Goal: Navigation & Orientation: Understand site structure

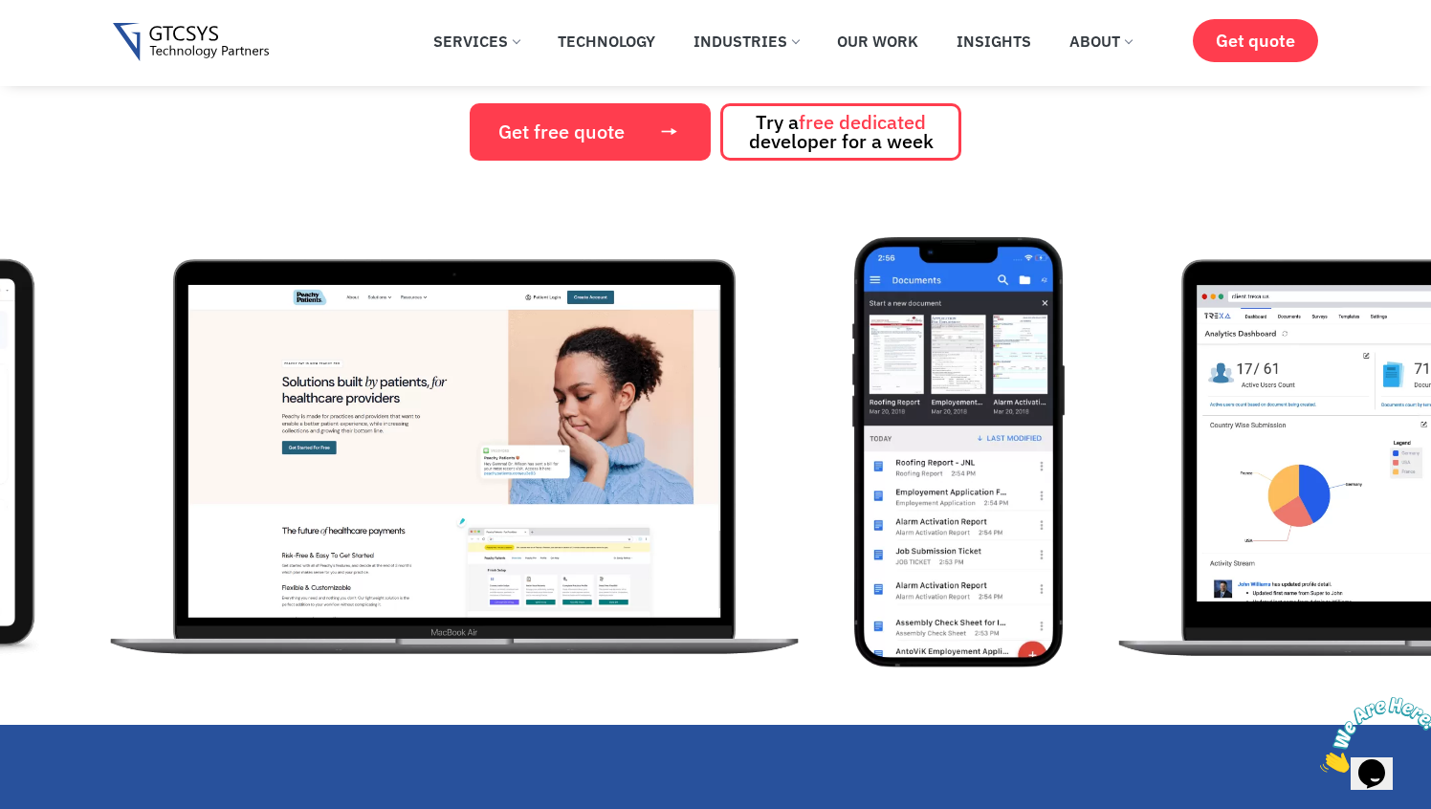
scroll to position [341, 0]
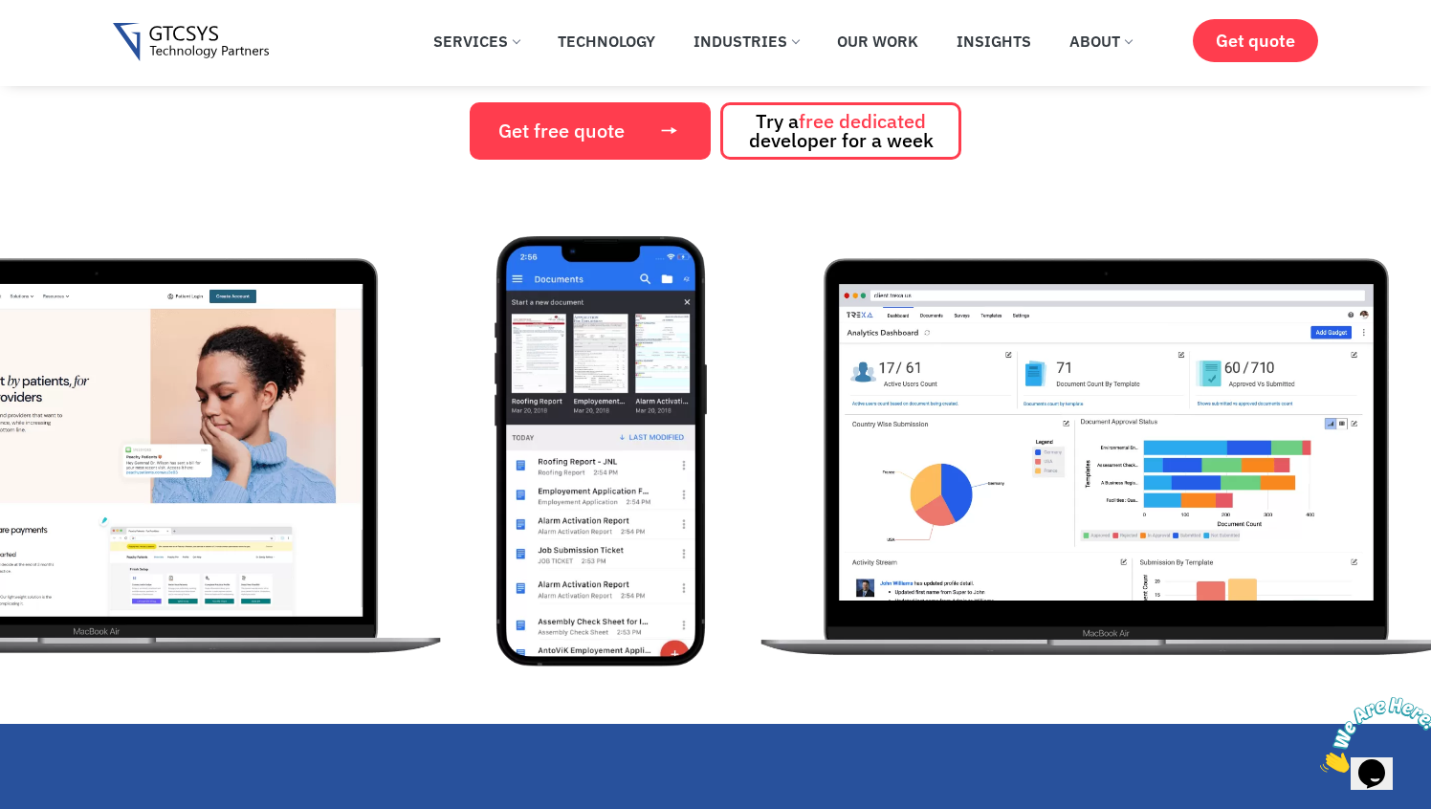
click at [707, 559] on img "2 / 12" at bounding box center [601, 451] width 212 height 430
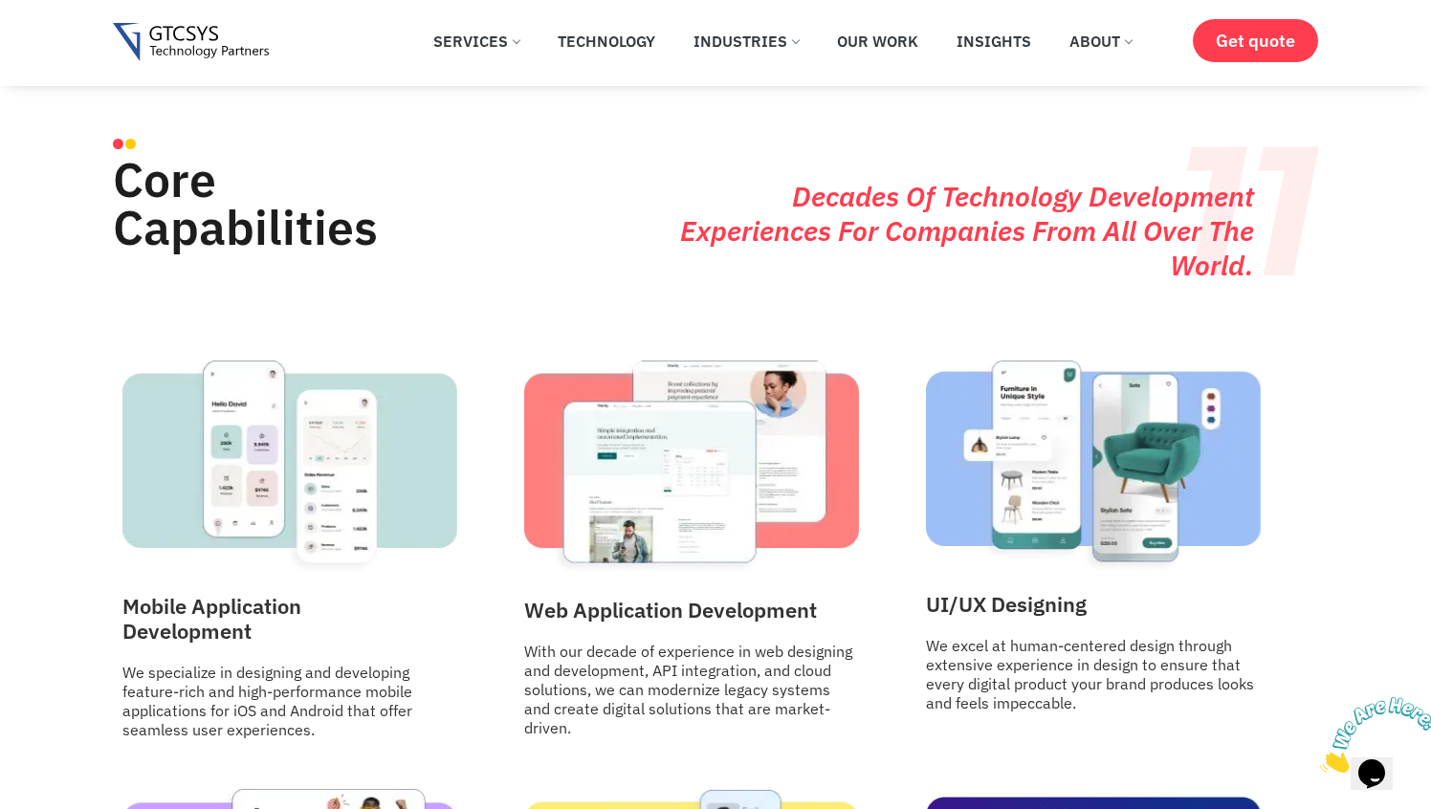
scroll to position [2019, 0]
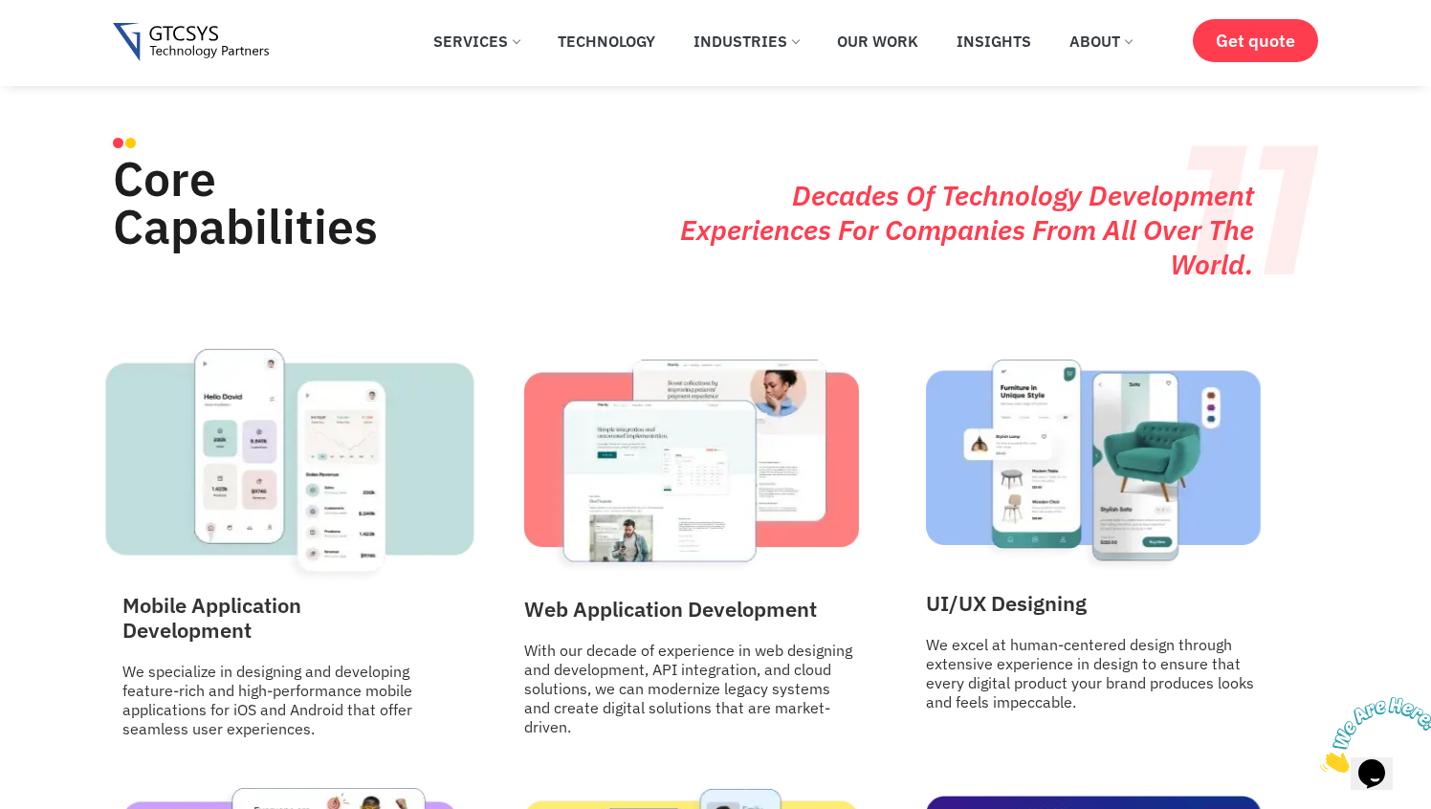
click at [359, 473] on img at bounding box center [290, 466] width 368 height 238
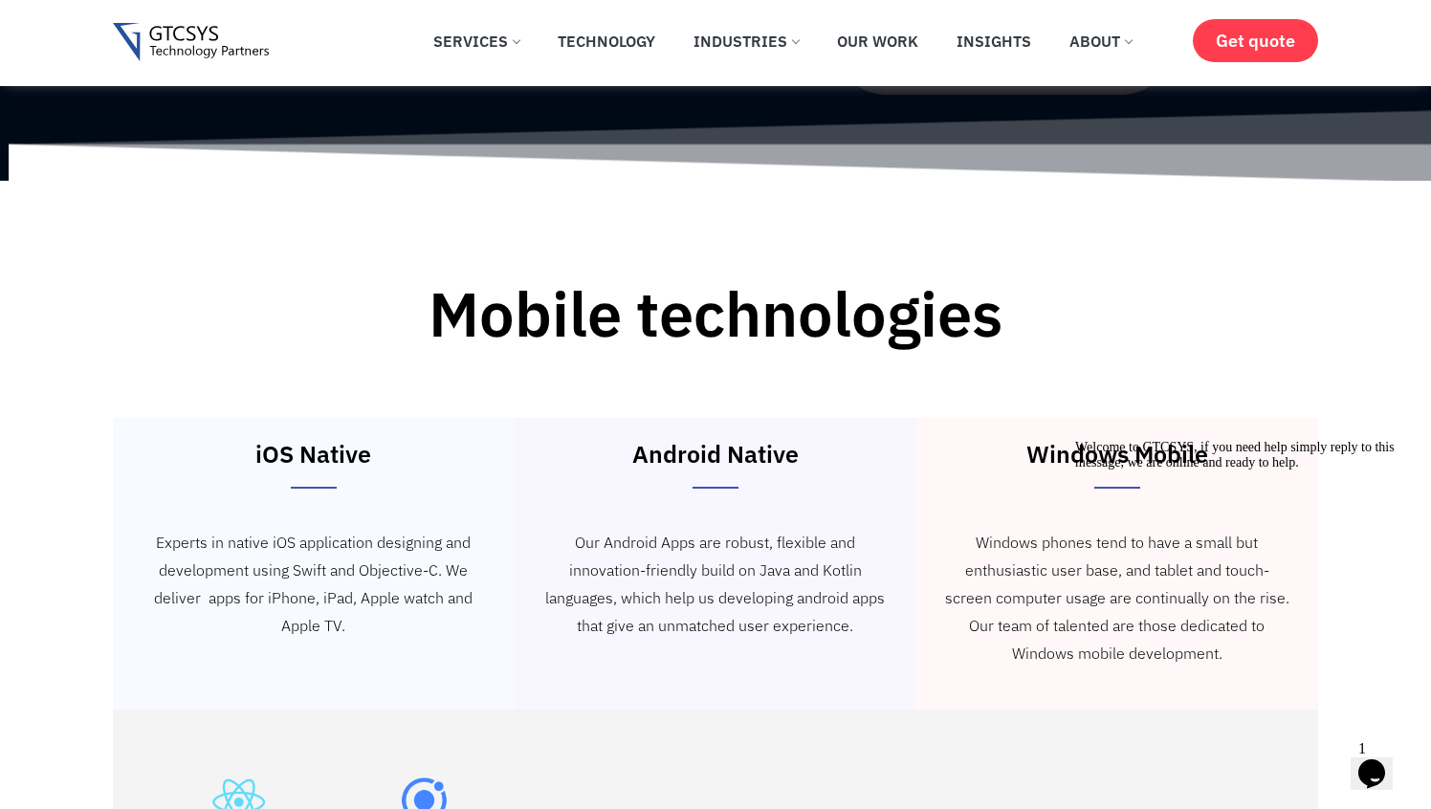
scroll to position [2682, 0]
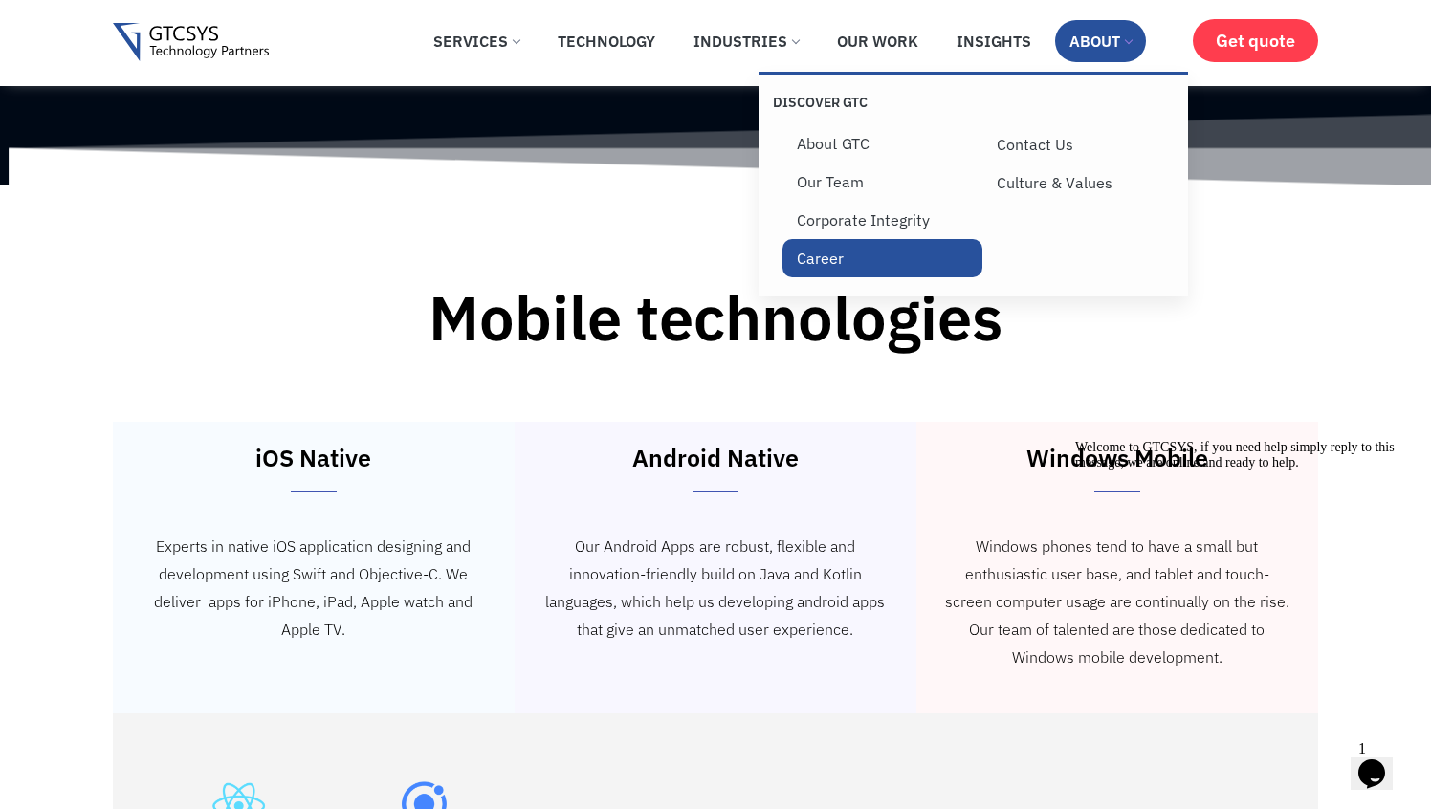
click at [824, 267] on link "Career" at bounding box center [882, 258] width 200 height 38
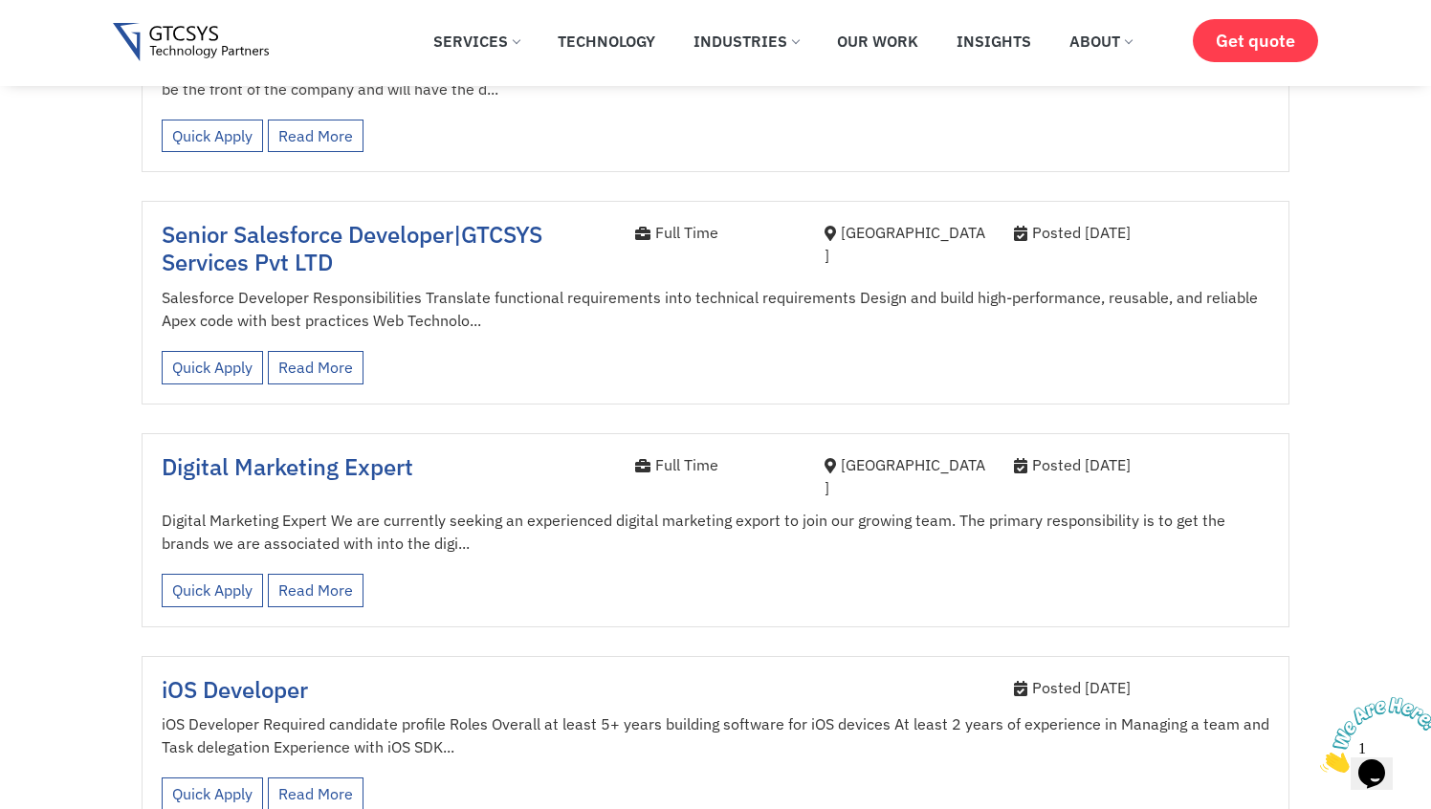
scroll to position [1578, 0]
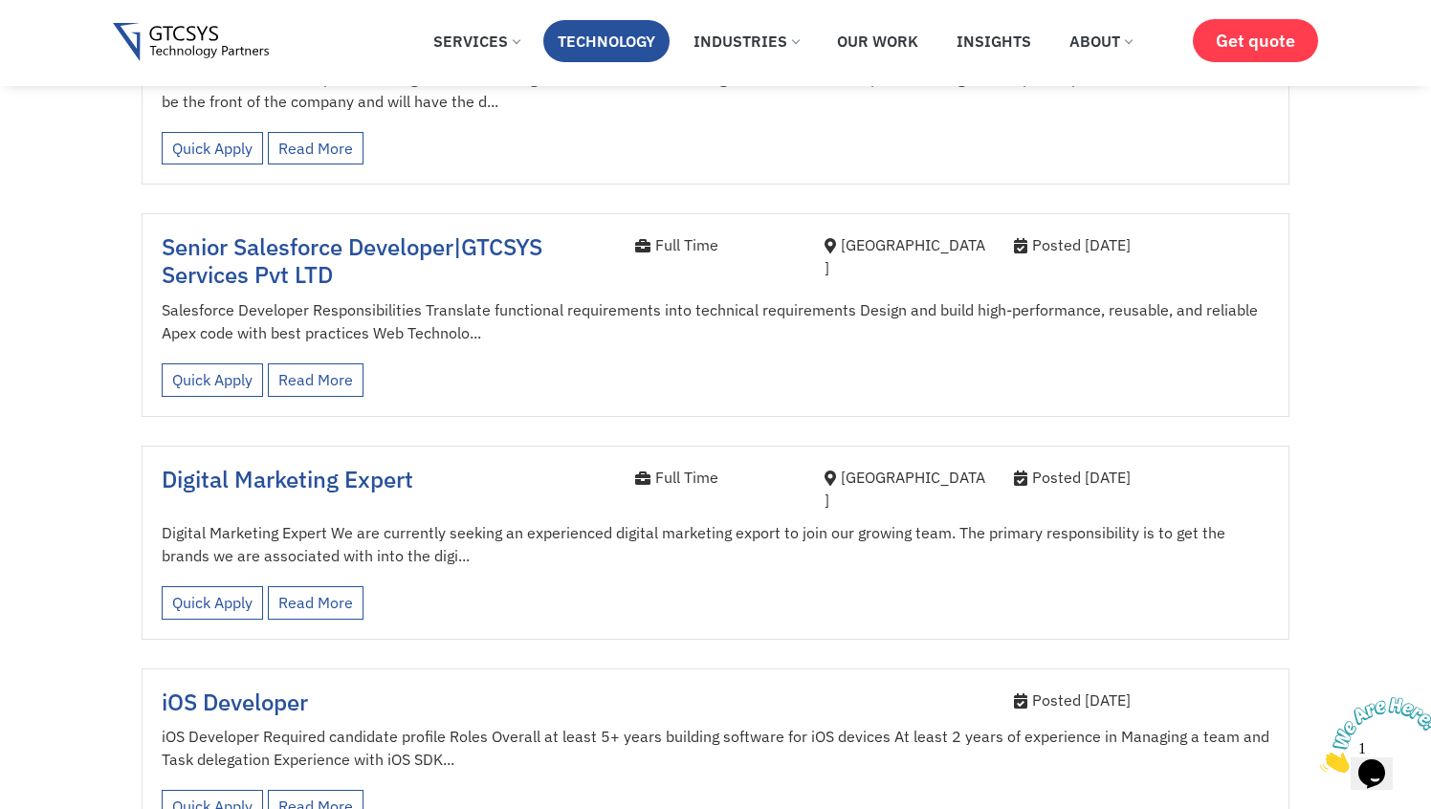
click at [586, 38] on link "Technology" at bounding box center [606, 41] width 126 height 42
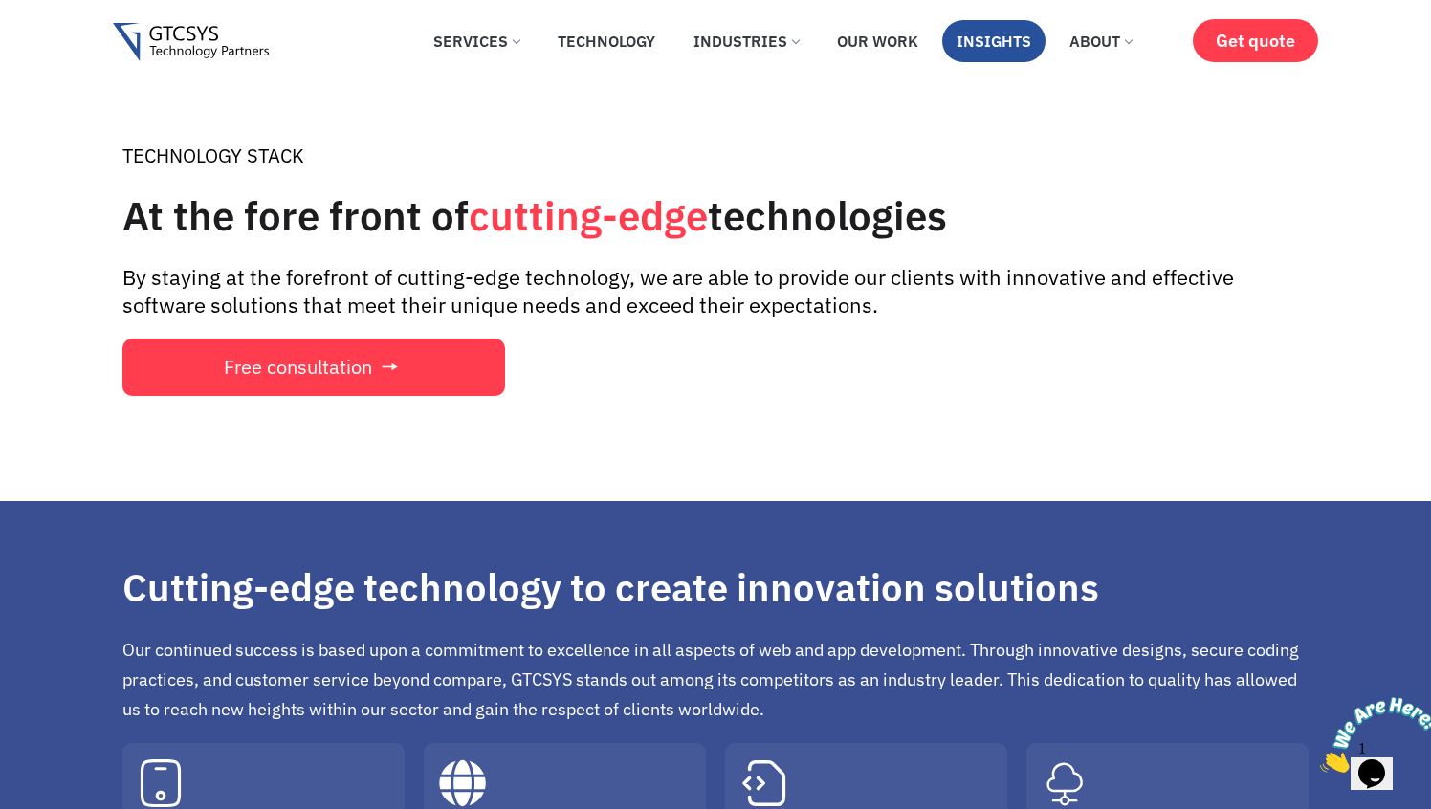
click at [989, 40] on link "Insights" at bounding box center [993, 41] width 103 height 42
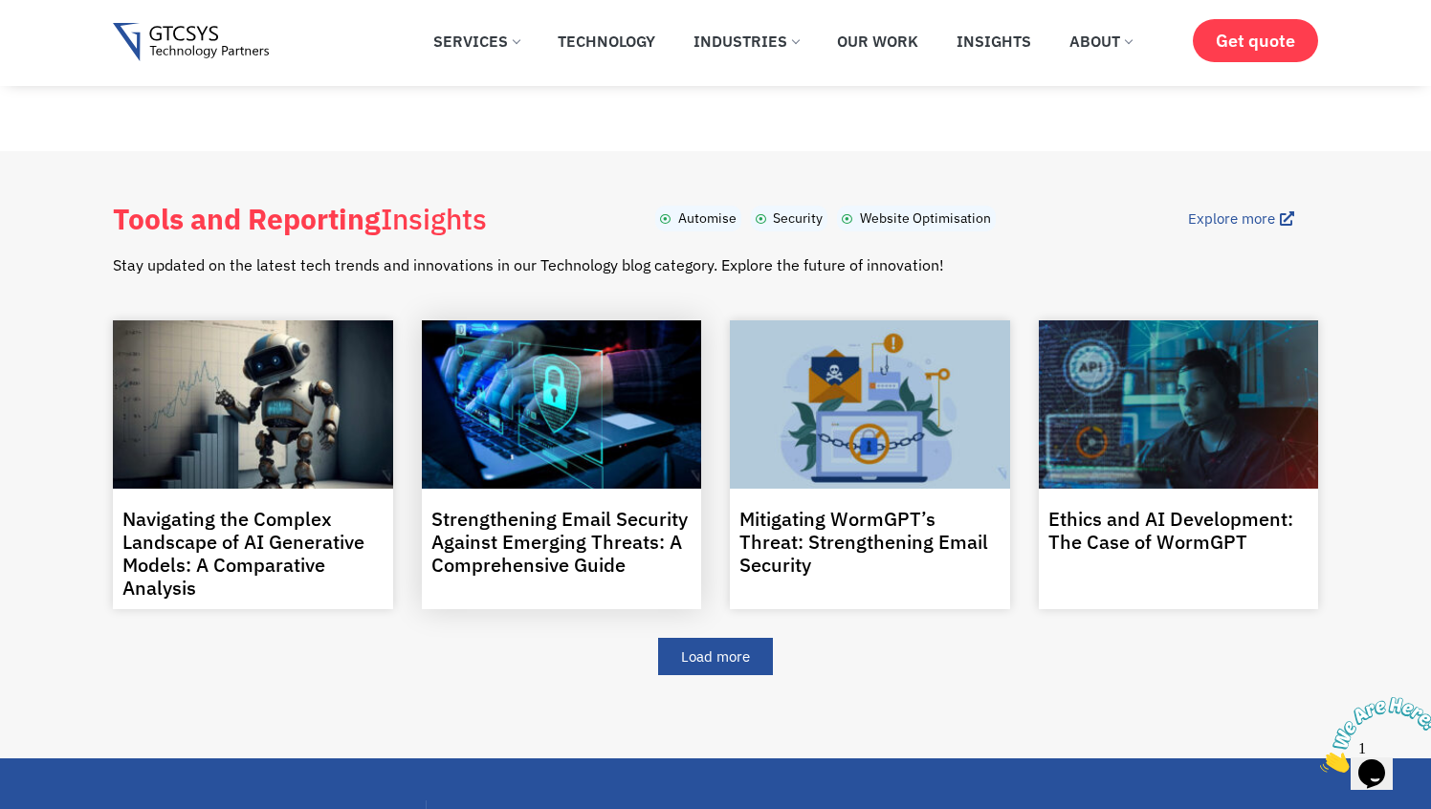
scroll to position [3491, 0]
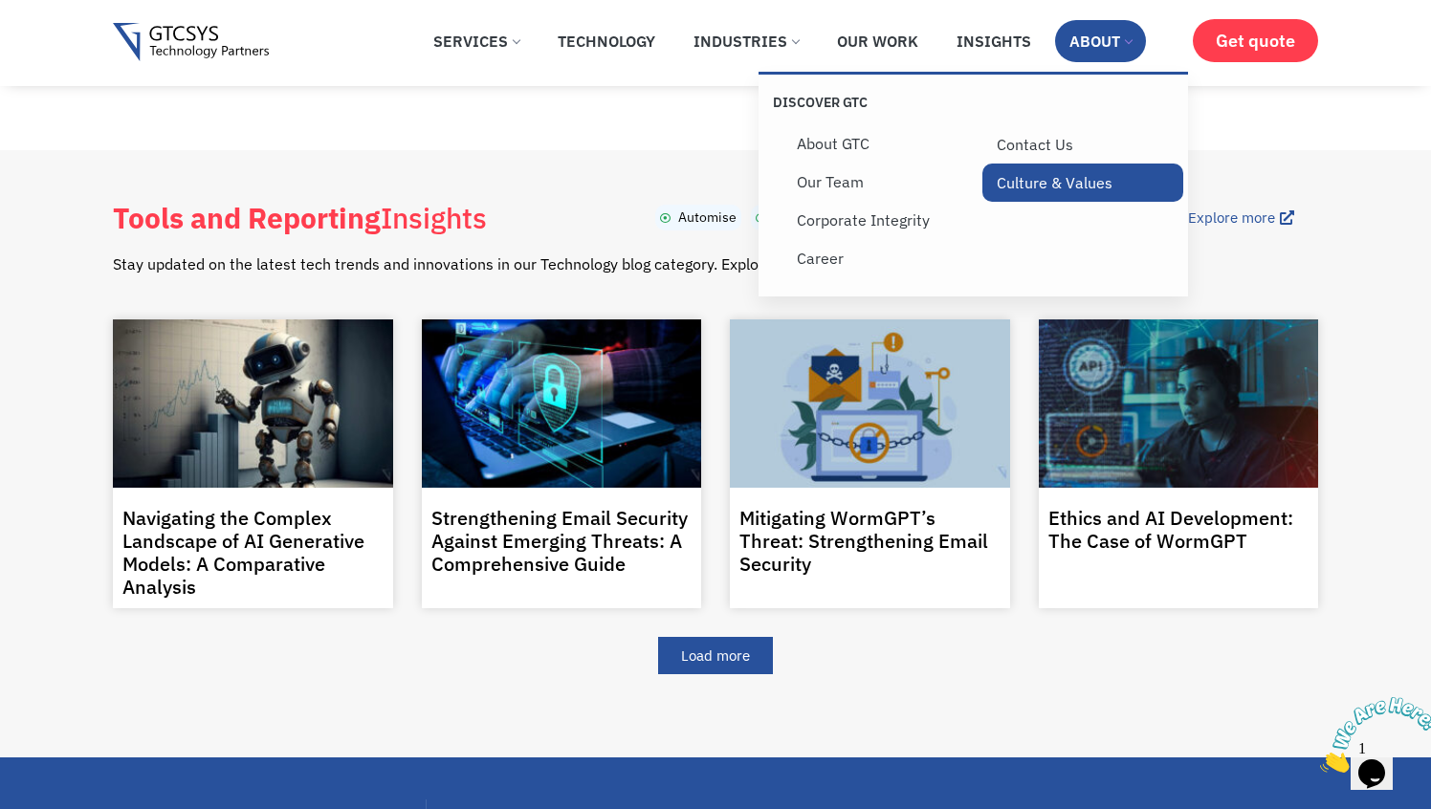
click at [1059, 194] on link "Culture & Values" at bounding box center [1082, 183] width 200 height 38
